Goal: Contribute content: Add original content to the website for others to see

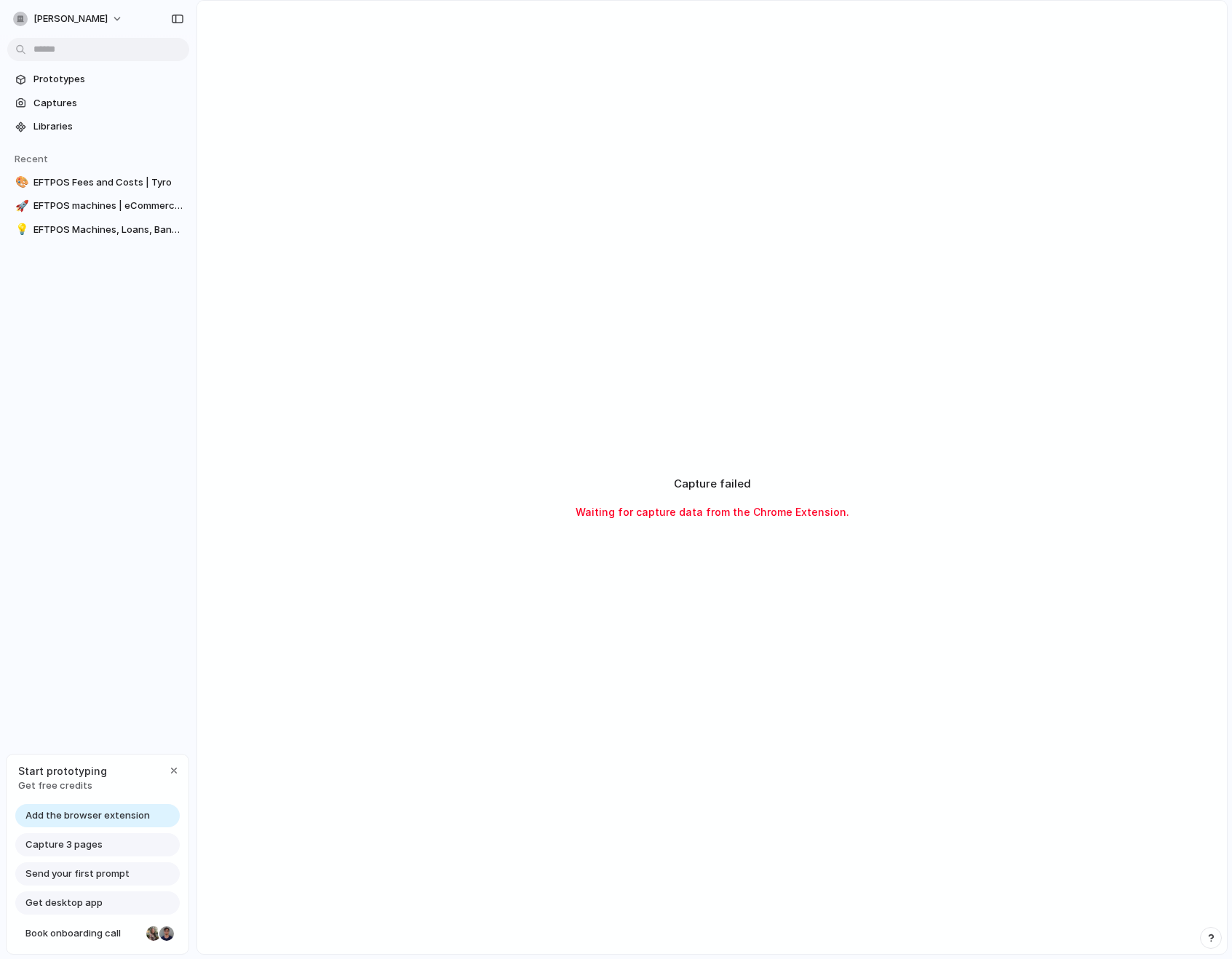
drag, startPoint x: 1177, startPoint y: 237, endPoint x: 1189, endPoint y: 237, distance: 12.0
click at [1177, 237] on div "Capture failed Waiting for capture data from the Chrome Extension." at bounding box center [712, 498] width 1029 height 993
